Goal: Task Accomplishment & Management: Manage account settings

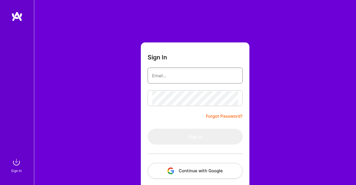
click at [187, 74] on input "email" at bounding box center [195, 75] width 86 height 14
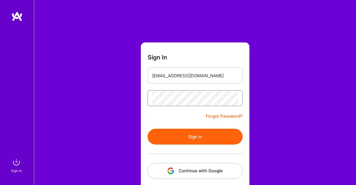
click at [147, 129] on button "Sign In" at bounding box center [194, 137] width 95 height 16
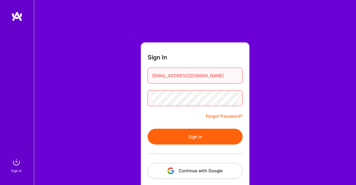
click at [168, 78] on input "[EMAIL_ADDRESS][DOMAIN_NAME]" at bounding box center [195, 75] width 86 height 14
type input "[EMAIL_ADDRESS][DOMAIN_NAME]"
click at [190, 135] on button "Sign In" at bounding box center [194, 137] width 95 height 16
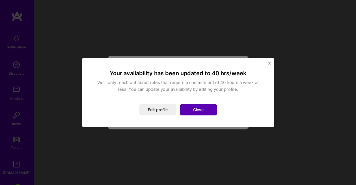
click at [197, 110] on button "Close" at bounding box center [198, 109] width 37 height 11
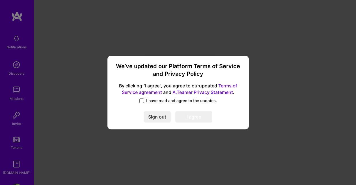
click at [142, 102] on span at bounding box center [141, 100] width 5 height 5
click at [0, 0] on input "I have read and agree to the updates." at bounding box center [0, 0] width 0 height 0
click at [197, 116] on button "I agree" at bounding box center [193, 116] width 37 height 11
